Goal: Task Accomplishment & Management: Use online tool/utility

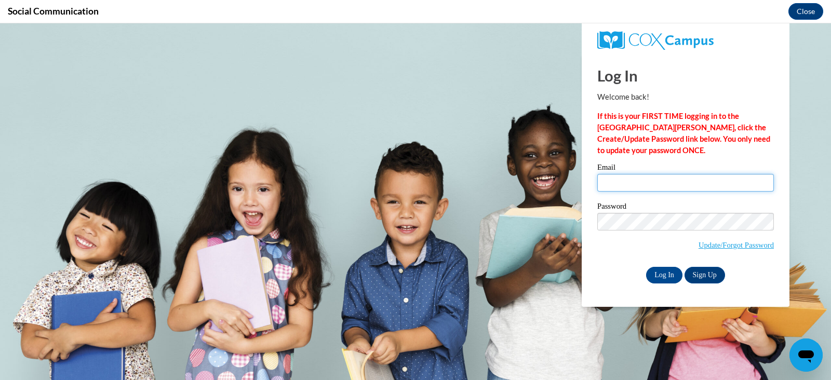
click at [645, 188] on input "Email" at bounding box center [685, 183] width 177 height 18
type input "[EMAIL_ADDRESS][DOMAIN_NAME]"
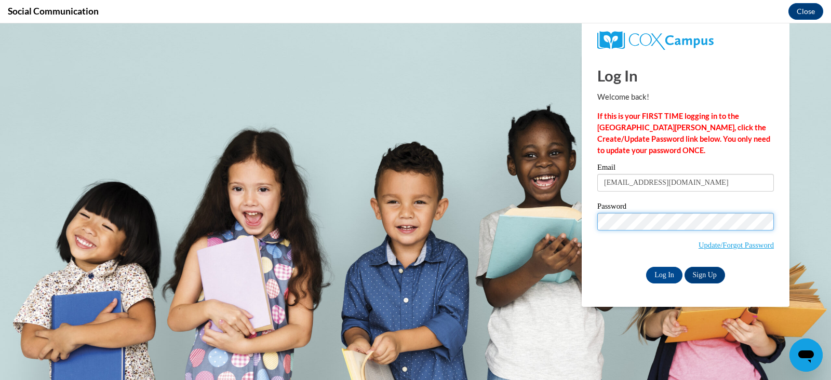
click at [646, 267] on input "Log In" at bounding box center [664, 275] width 36 height 17
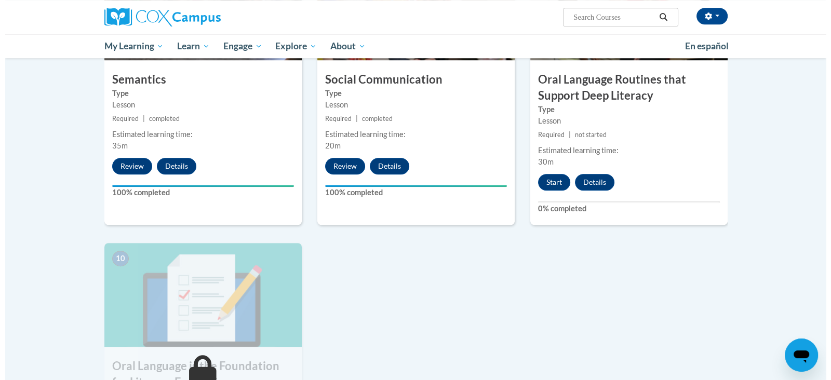
scroll to position [933, 0]
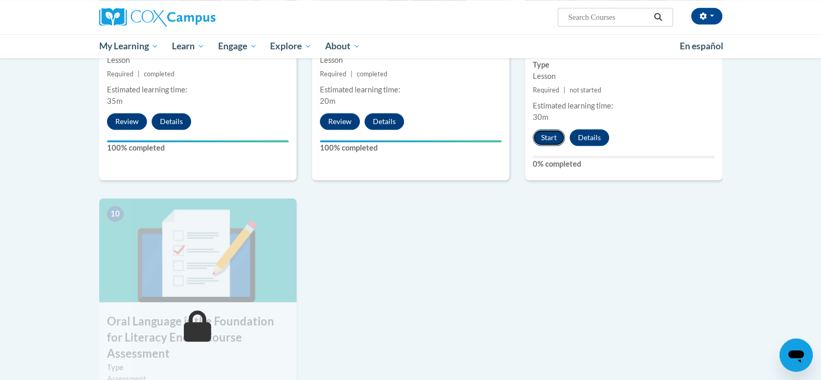
click at [548, 143] on button "Start" at bounding box center [549, 137] width 32 height 17
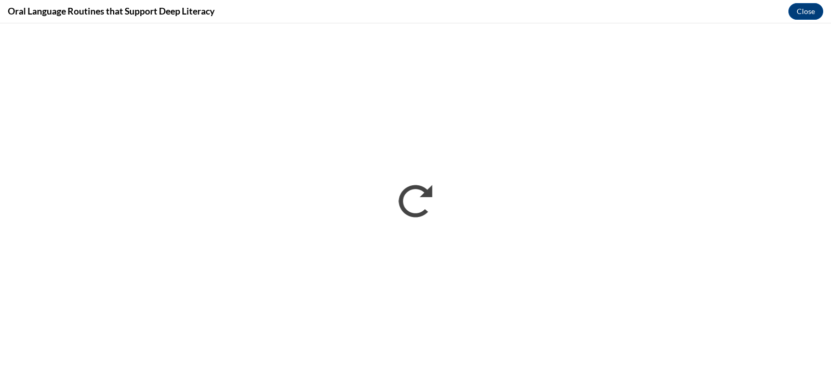
scroll to position [0, 0]
